Goal: Check status: Check status

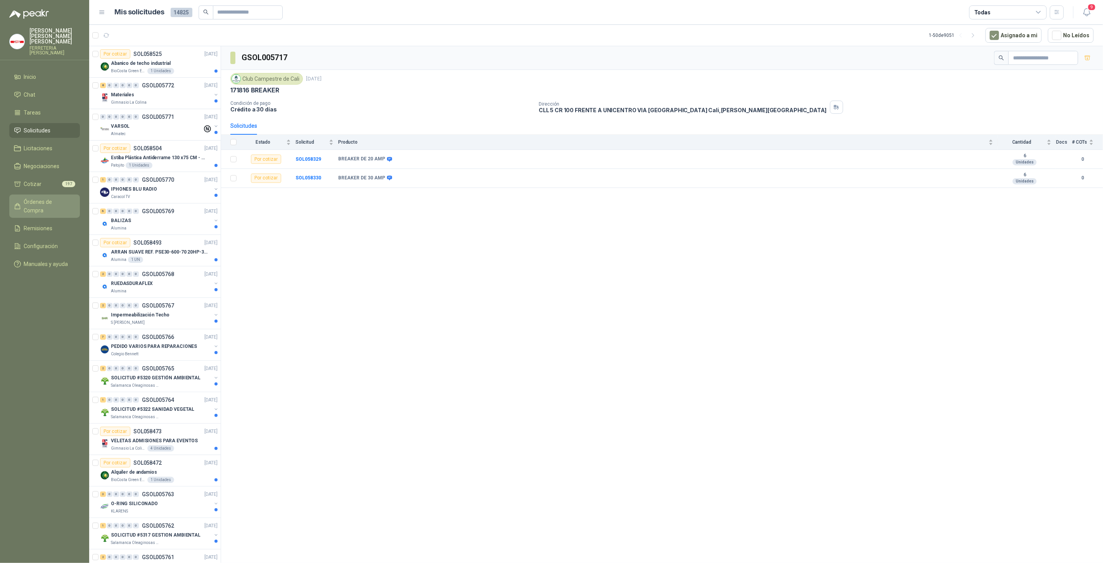
click at [45, 198] on span "Órdenes de Compra" at bounding box center [48, 205] width 48 height 17
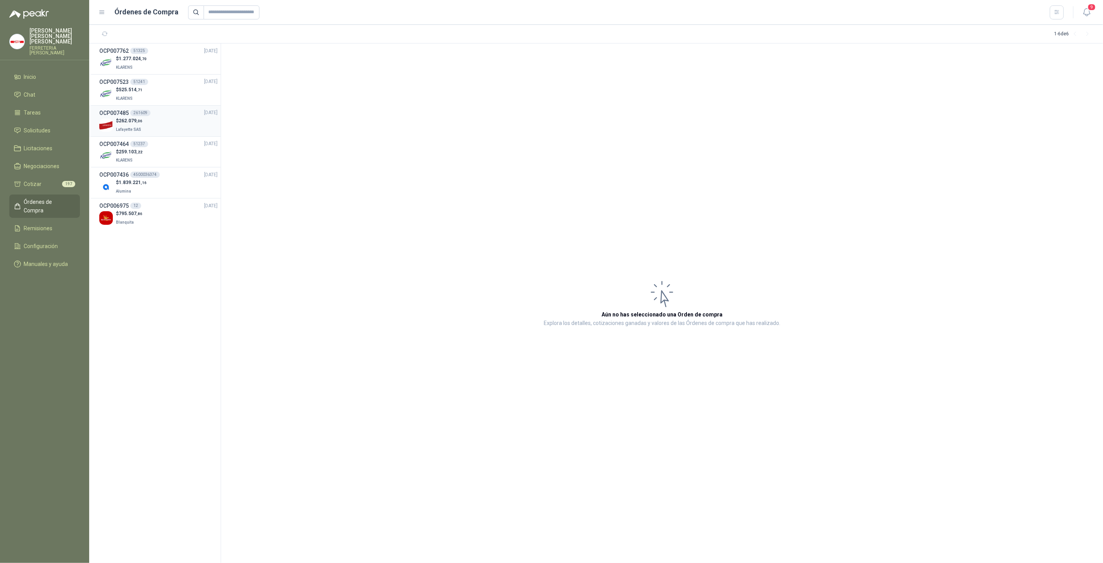
click at [137, 130] on span "Lafayette SAS" at bounding box center [128, 129] width 25 height 4
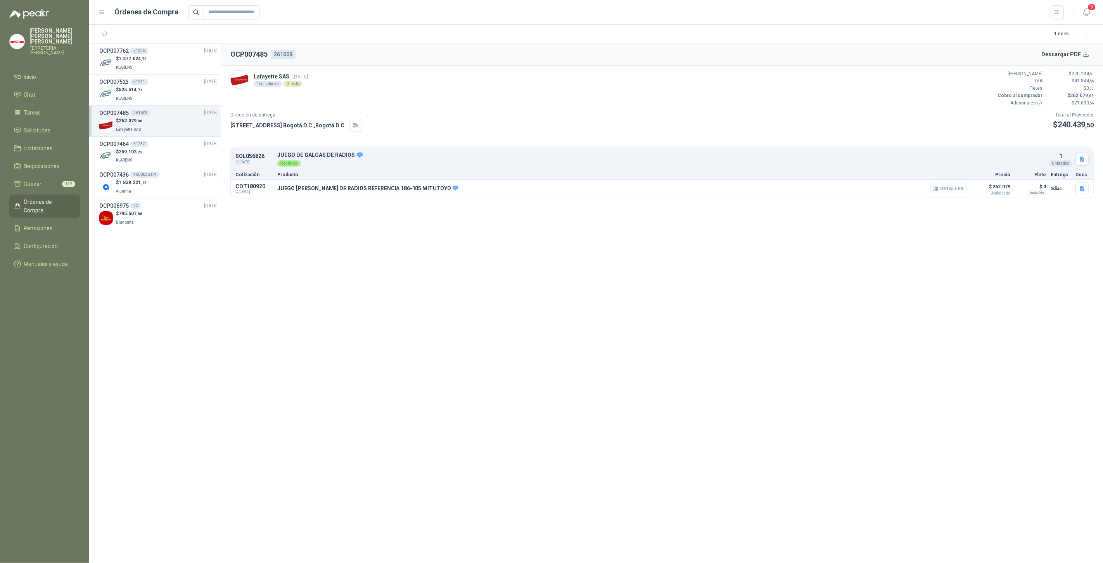
click at [957, 190] on button "Detalles" at bounding box center [949, 188] width 36 height 10
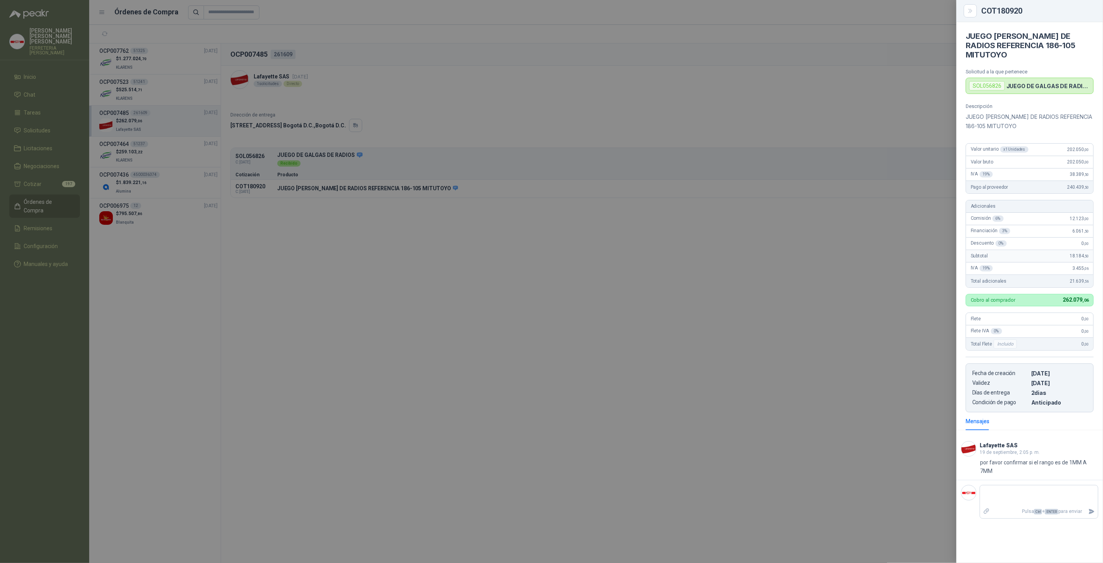
click at [144, 208] on div at bounding box center [551, 281] width 1103 height 563
